Goal: Task Accomplishment & Management: Manage account settings

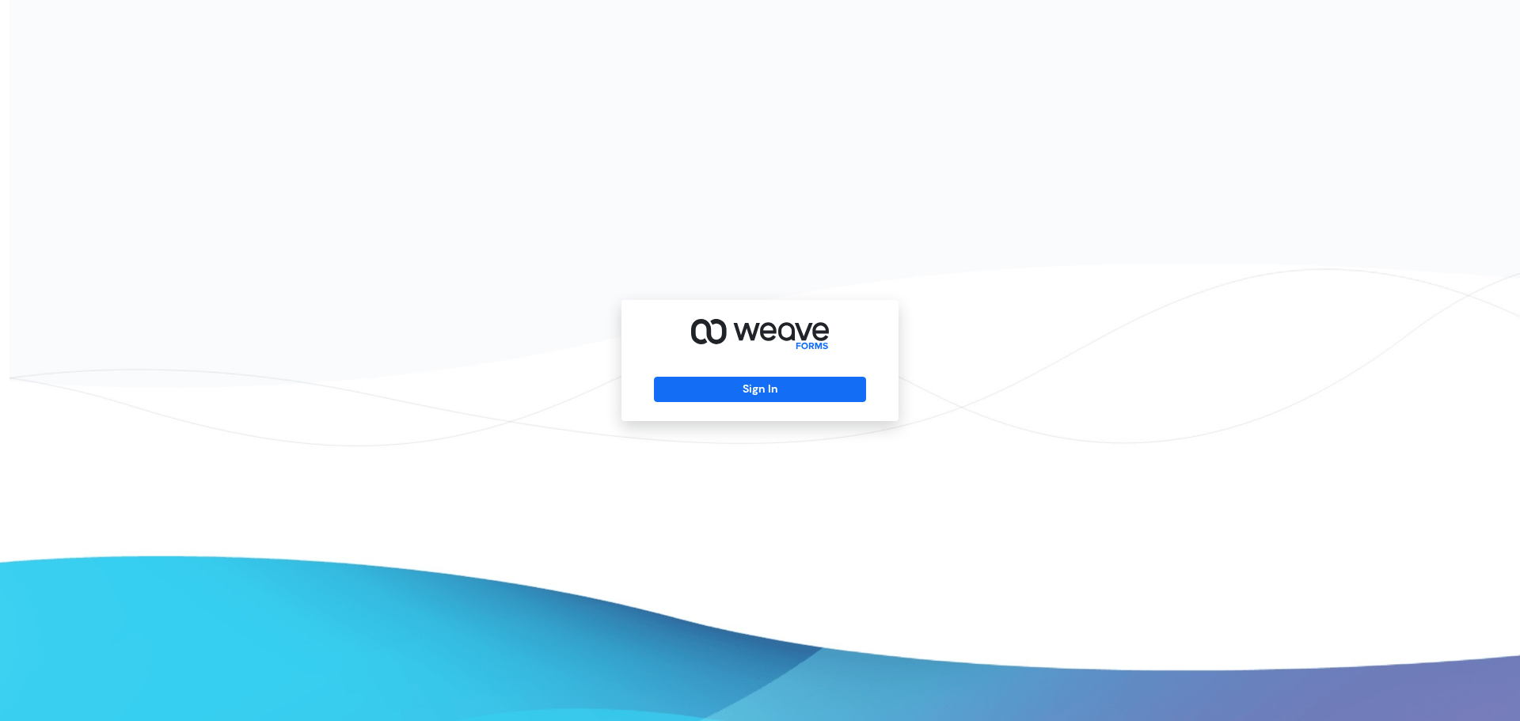
click at [770, 369] on div "Sign In" at bounding box center [759, 360] width 277 height 121
click at [766, 380] on button "Sign In" at bounding box center [759, 389] width 211 height 25
